Goal: Transaction & Acquisition: Download file/media

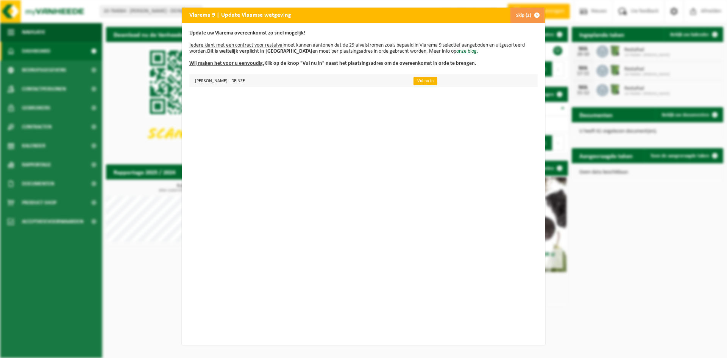
click at [428, 80] on link "Vul nu in" at bounding box center [426, 81] width 24 height 8
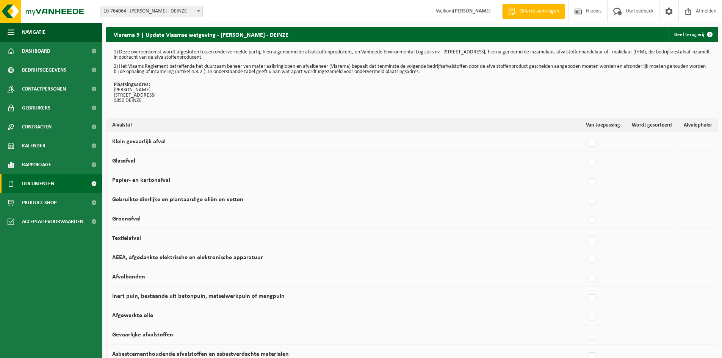
click at [34, 179] on span "Documenten" at bounding box center [38, 183] width 32 height 19
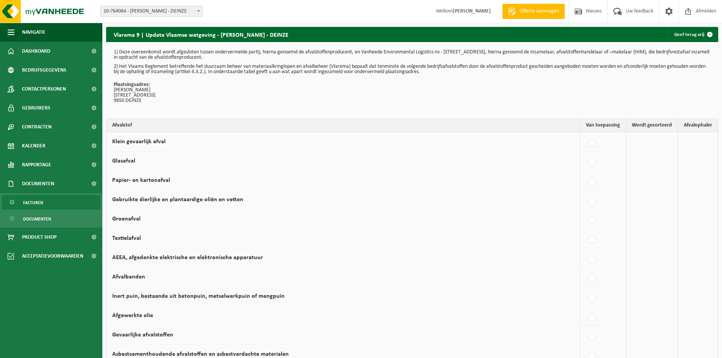
click at [61, 198] on link "Facturen" at bounding box center [51, 202] width 98 height 14
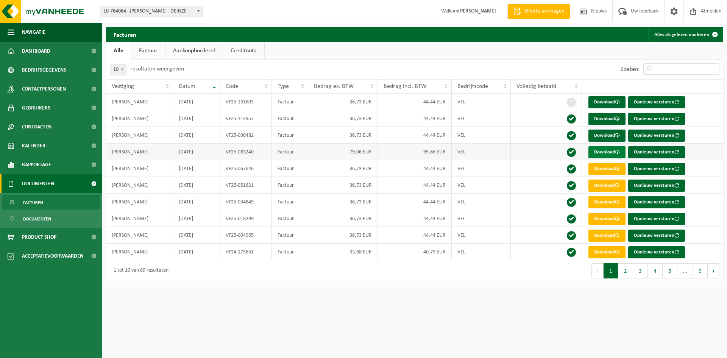
click at [596, 148] on link "Download" at bounding box center [607, 152] width 37 height 12
click at [608, 135] on link "Download" at bounding box center [607, 136] width 37 height 12
click at [609, 117] on link "Download" at bounding box center [607, 119] width 37 height 12
click at [613, 100] on link "Download" at bounding box center [607, 102] width 37 height 12
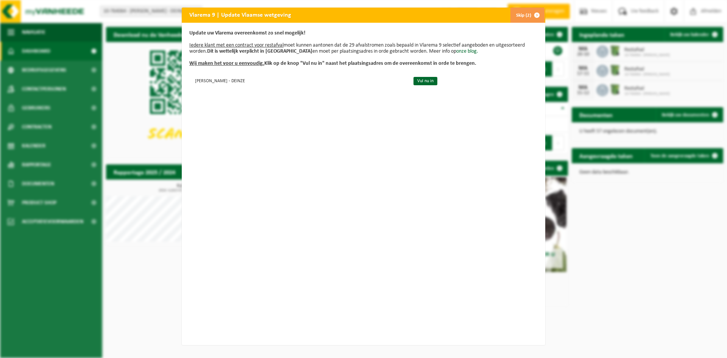
click at [524, 14] on button "Skip (2)" at bounding box center [527, 15] width 34 height 15
